Goal: Transaction & Acquisition: Purchase product/service

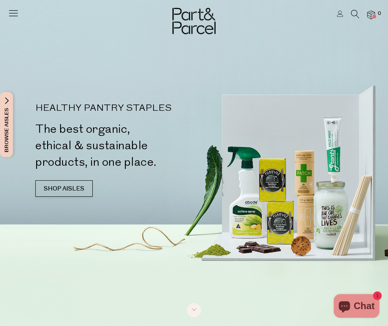
click at [4, 132] on span "Browse Aisles" at bounding box center [6, 124] width 9 height 65
click at [8, 126] on span "Browse Aisles" at bounding box center [6, 124] width 9 height 65
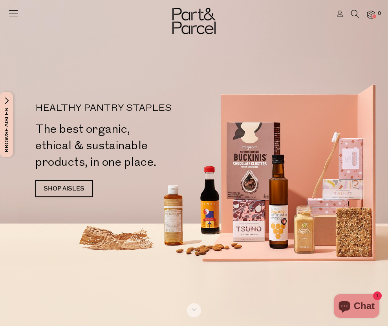
click at [8, 130] on span "Browse Aisles" at bounding box center [6, 124] width 9 height 65
click at [9, 101] on span "Browse Aisles" at bounding box center [6, 124] width 9 height 65
click at [10, 108] on span "Browse Aisles" at bounding box center [6, 124] width 9 height 65
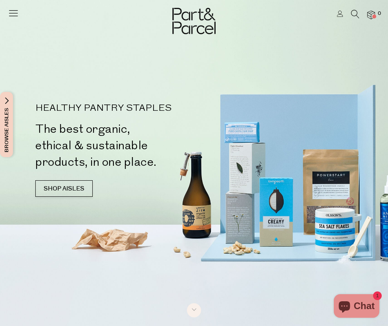
click at [352, 11] on icon at bounding box center [355, 14] width 8 height 9
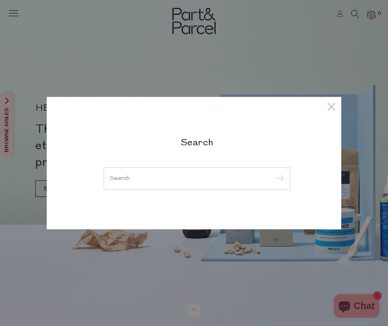
click at [164, 262] on div "Search" at bounding box center [194, 163] width 388 height 326
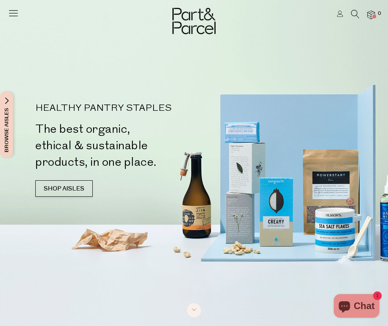
click at [71, 191] on link "SHOP AISLES" at bounding box center [63, 188] width 57 height 16
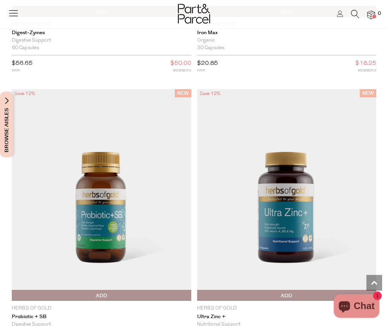
click at [320, 148] on img at bounding box center [287, 195] width 180 height 212
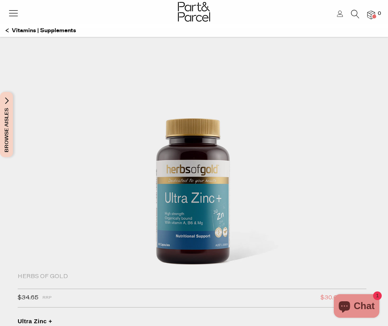
click at [13, 126] on button "Browse Aisles" at bounding box center [6, 124] width 13 height 65
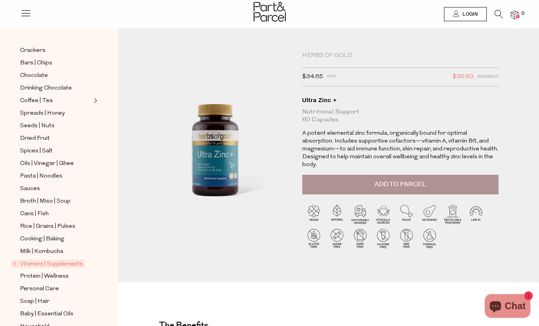
scroll to position [117, 0]
click at [30, 210] on span "Cans | Fish" at bounding box center [34, 214] width 29 height 9
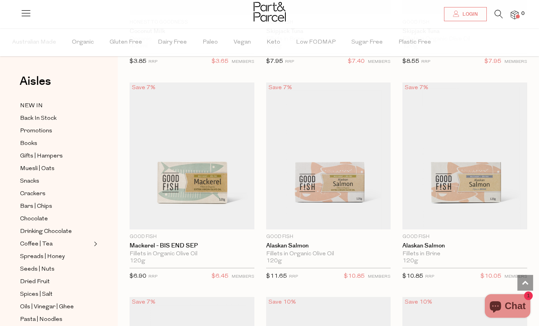
scroll to position [1311, 0]
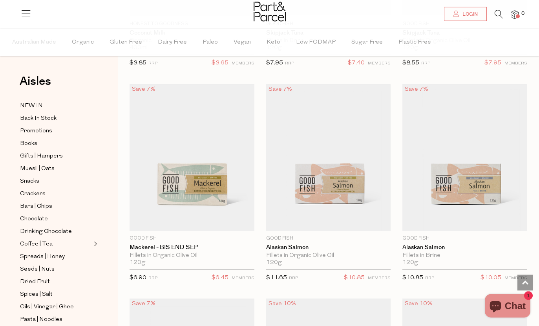
click at [329, 158] on span "Add To Parcel" at bounding box center [328, 153] width 49 height 8
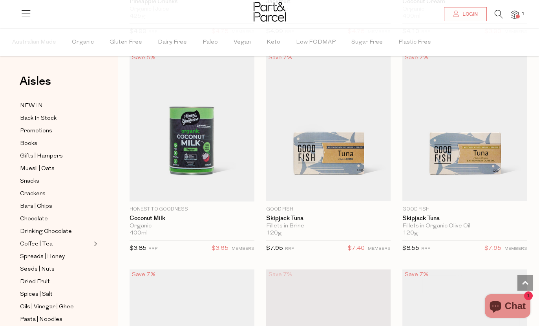
scroll to position [1125, 0]
click at [462, 128] on span "Add To Parcel" at bounding box center [465, 123] width 49 height 8
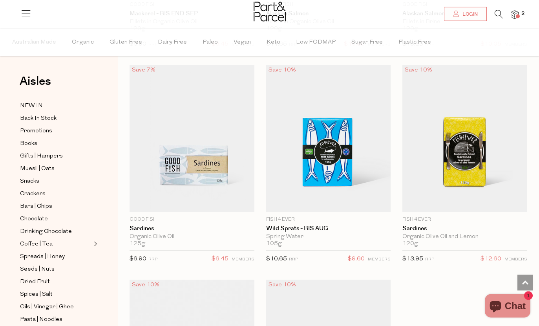
scroll to position [1546, 0]
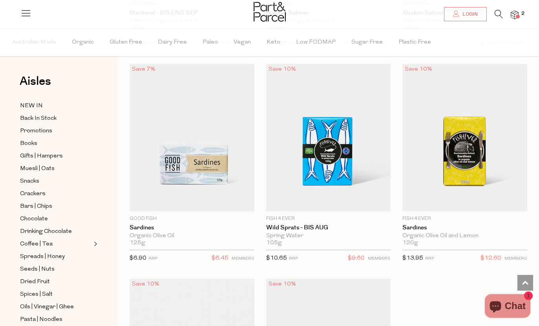
click at [180, 137] on span "Add To Parcel" at bounding box center [192, 133] width 49 height 8
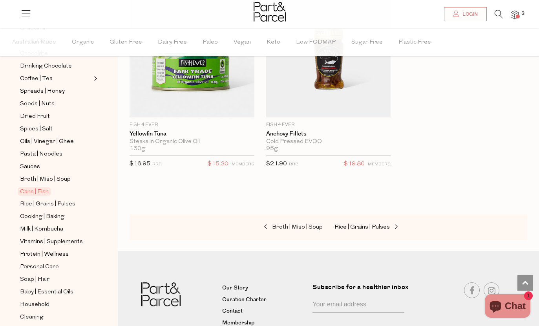
scroll to position [165, 0]
click at [37, 200] on span "Rice | Grains | Pulses" at bounding box center [47, 204] width 55 height 9
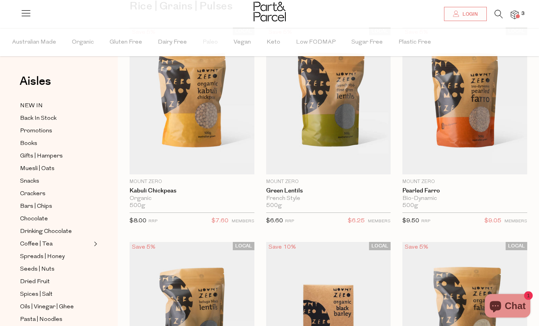
scroll to position [75, 0]
click at [455, 101] on span "Add To Parcel" at bounding box center [465, 96] width 49 height 8
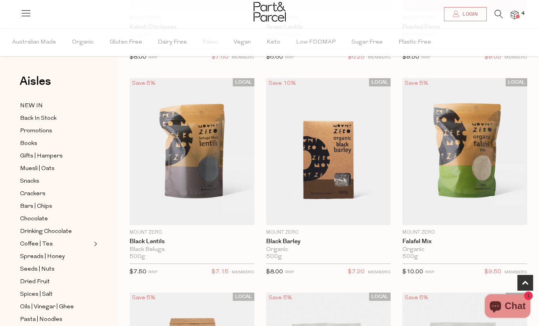
scroll to position [246, 0]
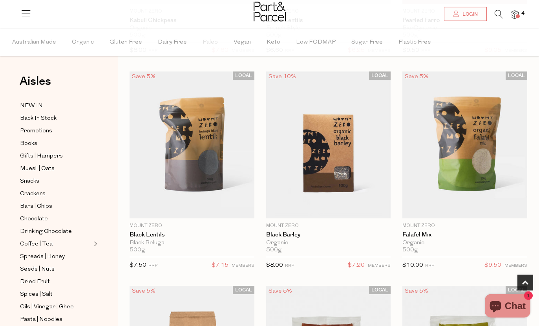
click at [190, 145] on span "Add To Parcel" at bounding box center [192, 141] width 49 height 8
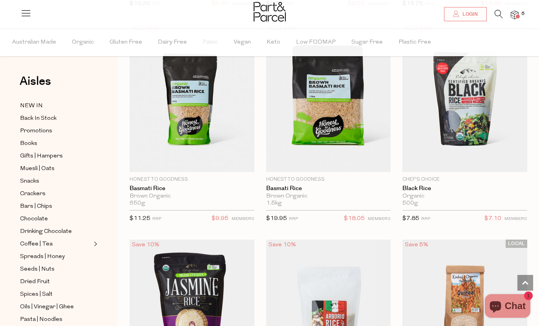
scroll to position [938, 0]
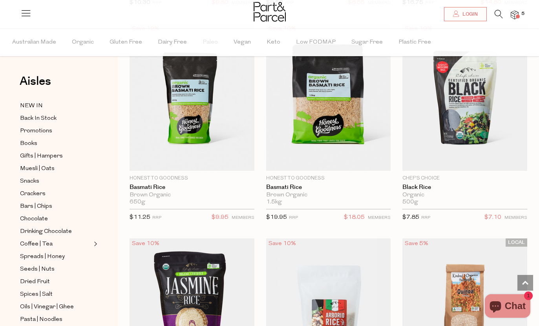
click at [462, 97] on span "Add To Parcel" at bounding box center [465, 93] width 49 height 8
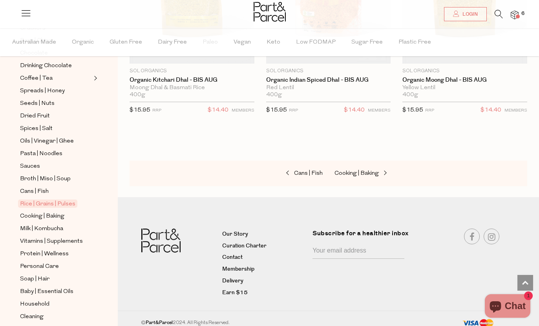
scroll to position [165, 0]
click at [34, 238] on span "Vitamins | Supplements" at bounding box center [51, 242] width 63 height 9
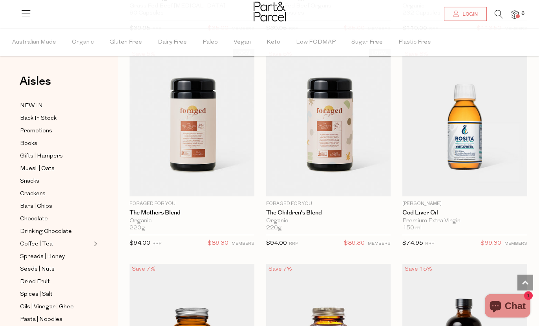
scroll to position [2631, 0]
click at [203, 122] on span "Add To Parcel" at bounding box center [192, 118] width 49 height 8
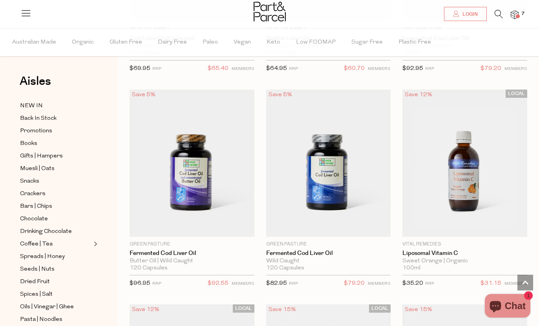
scroll to position [3021, 0]
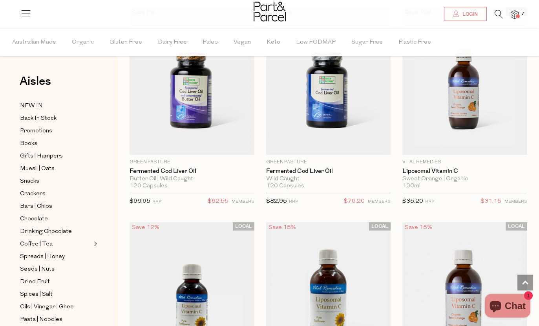
click at [481, 85] on span "Add To Parcel" at bounding box center [465, 76] width 120 height 17
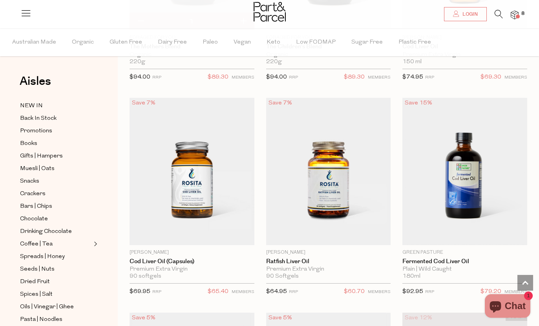
scroll to position [2795, 0]
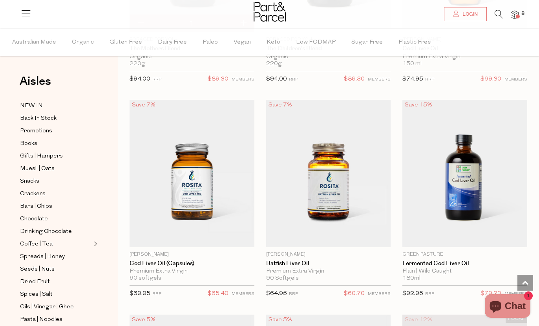
click at [193, 173] on span "Notify Me" at bounding box center [191, 169] width 33 height 8
type input "Notify when available"
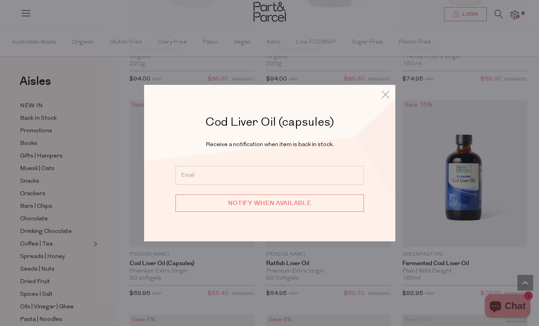
click at [384, 100] on icon at bounding box center [386, 94] width 12 height 11
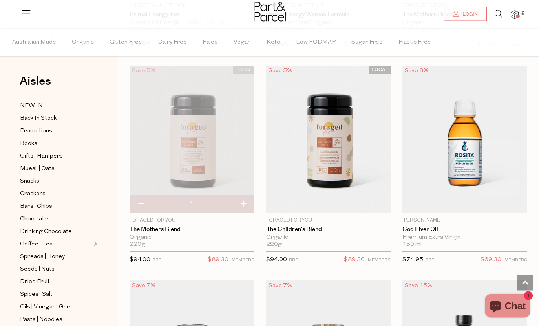
scroll to position [2610, 0]
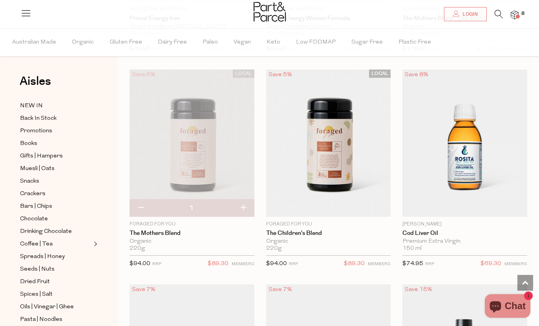
click at [474, 143] on span "Add To Parcel" at bounding box center [465, 139] width 49 height 8
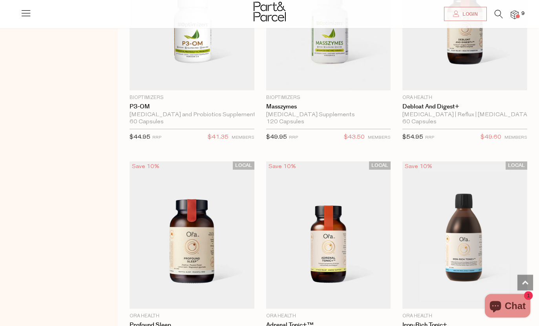
scroll to position [1906, 0]
click at [24, 14] on icon at bounding box center [25, 12] width 11 height 11
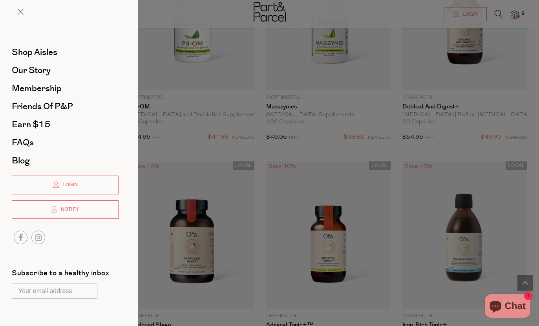
click at [185, 97] on div at bounding box center [269, 163] width 539 height 326
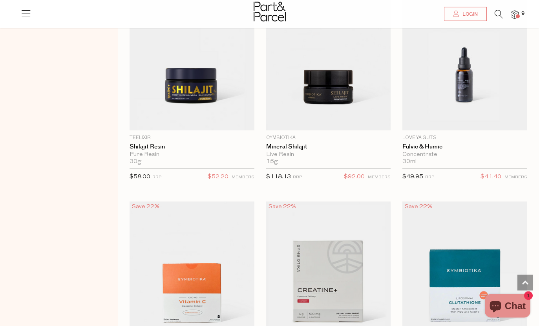
scroll to position [0, 0]
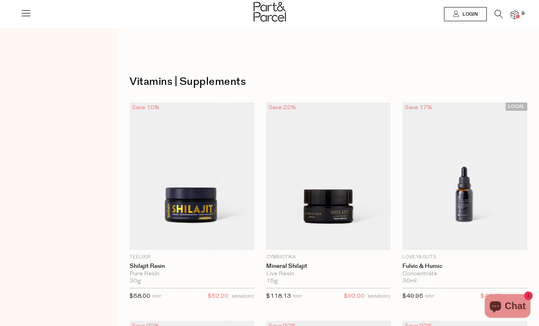
click at [493, 12] on li at bounding box center [495, 16] width 16 height 12
click at [500, 15] on icon at bounding box center [499, 14] width 8 height 9
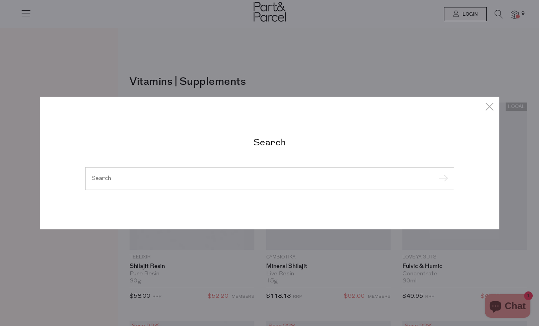
click at [236, 186] on div at bounding box center [269, 178] width 369 height 23
click at [267, 169] on div at bounding box center [269, 178] width 369 height 23
click at [251, 181] on input "search" at bounding box center [270, 179] width 357 height 6
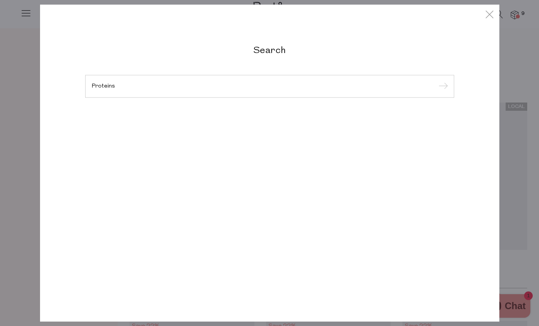
type input "Proteins"
click at [442, 93] on input "submit" at bounding box center [442, 87] width 12 height 12
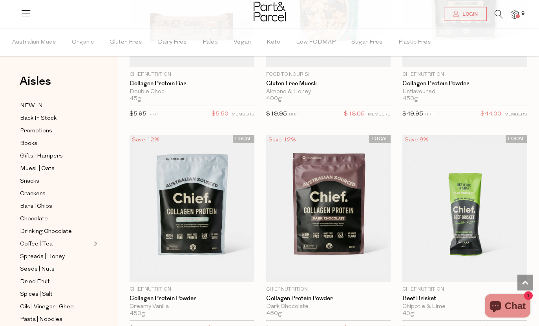
scroll to position [1671, 0]
click at [326, 201] on img at bounding box center [328, 208] width 125 height 147
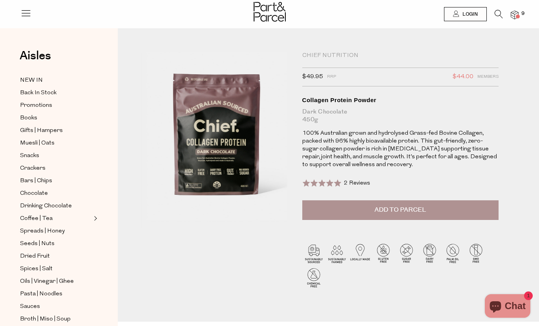
click at [412, 211] on span "Add to Parcel" at bounding box center [400, 209] width 51 height 9
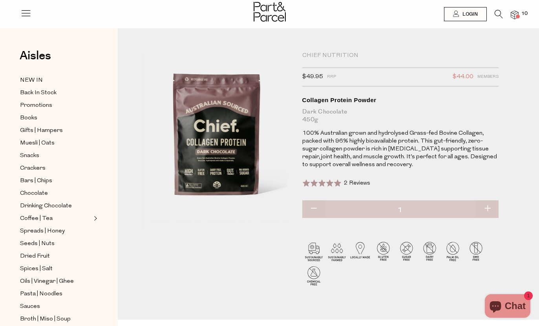
click at [516, 14] on img at bounding box center [515, 15] width 8 height 9
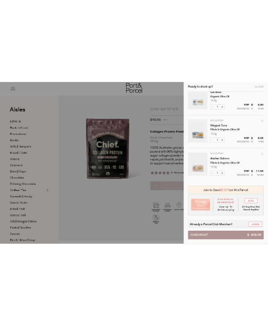
scroll to position [309, 0]
